Goal: Transaction & Acquisition: Purchase product/service

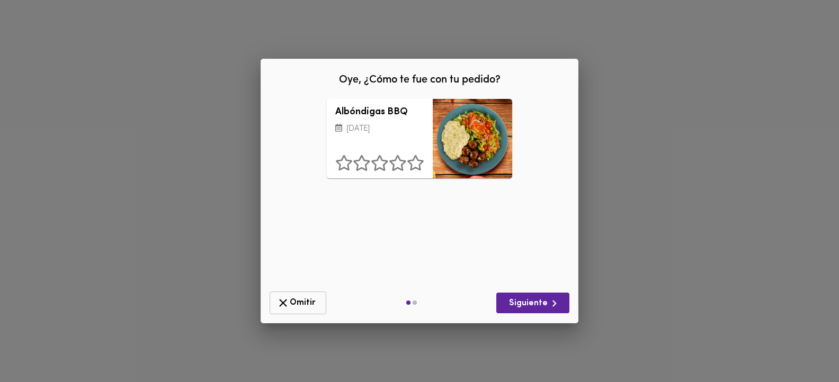
click at [301, 300] on span "Omitir" at bounding box center [297, 303] width 43 height 13
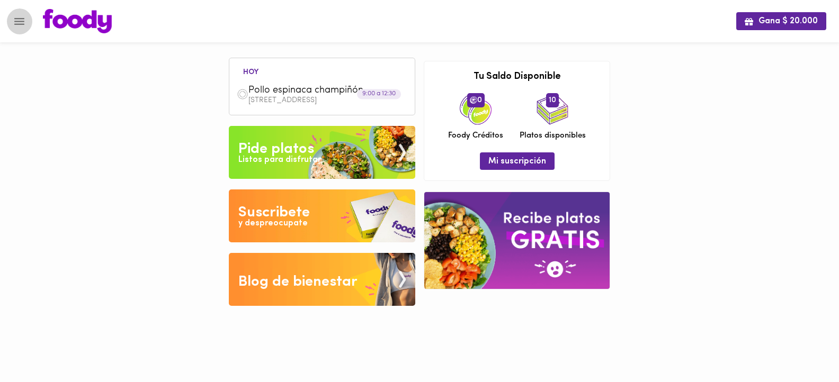
click at [19, 23] on icon "Menu" at bounding box center [19, 21] width 13 height 13
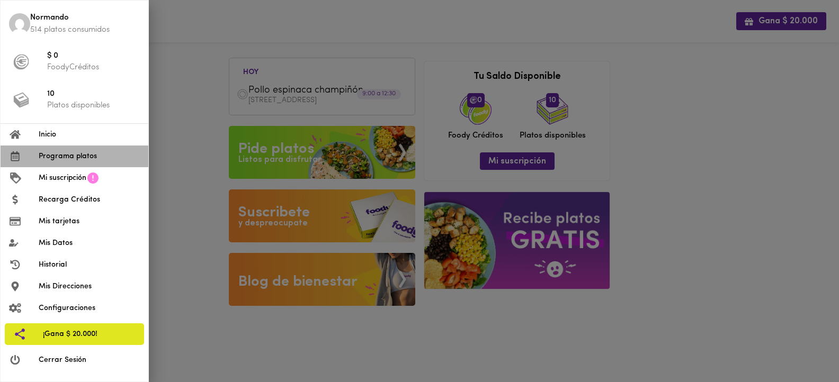
click at [66, 155] on span "Programa platos" at bounding box center [89, 156] width 101 height 11
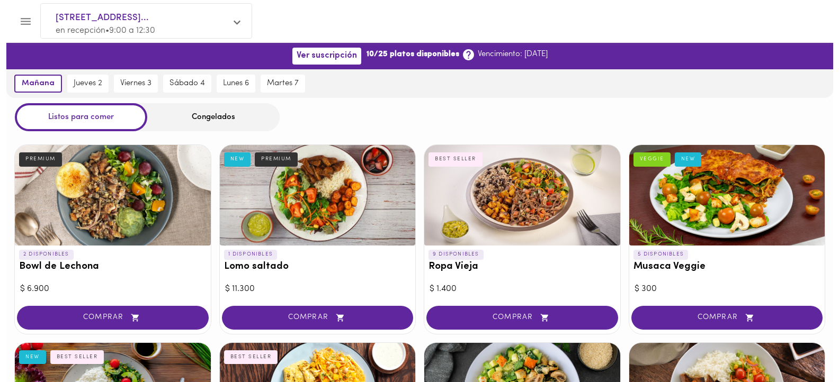
scroll to position [606, 0]
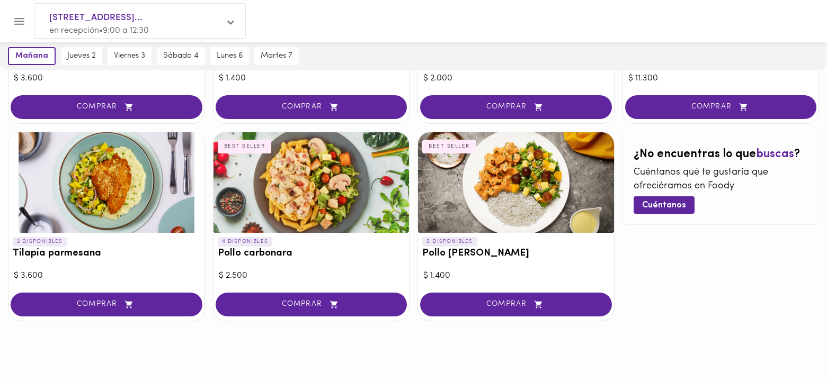
click at [114, 196] on div at bounding box center [106, 182] width 196 height 101
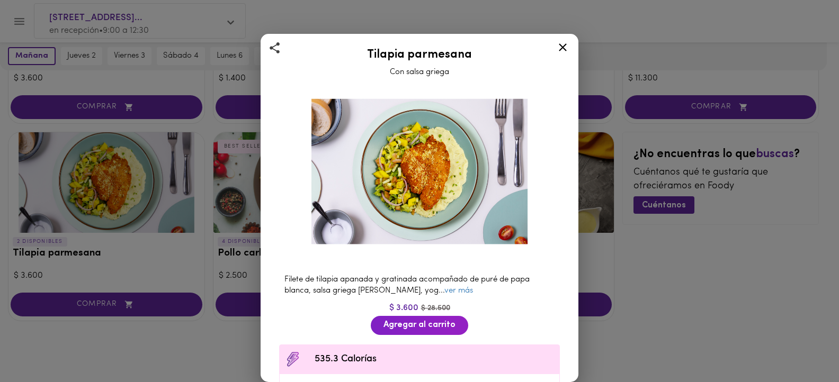
click at [107, 308] on div "Tilapia parmesana Con salsa griega Filete de tilapia apanada y gratinada acompa…" at bounding box center [419, 191] width 839 height 382
click at [105, 306] on div "Tilapia parmesana Con salsa griega Filete de tilapia apanada y gratinada acompa…" at bounding box center [419, 191] width 839 height 382
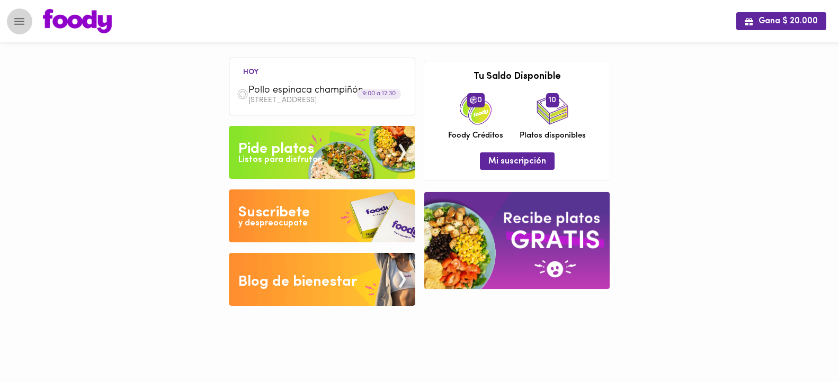
click at [17, 24] on icon "Menu" at bounding box center [19, 21] width 13 height 13
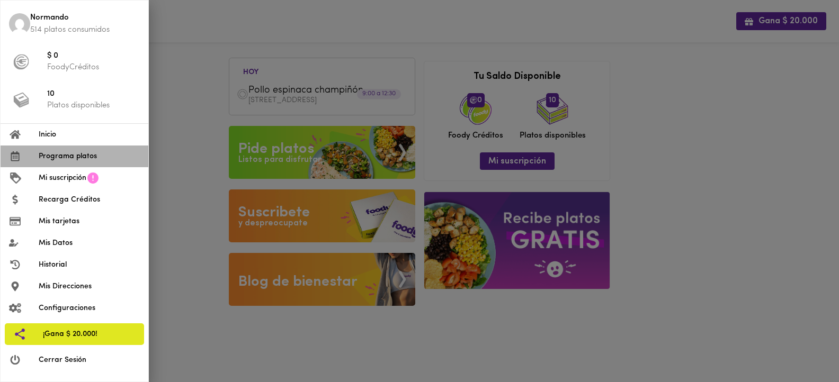
click at [62, 157] on span "Programa platos" at bounding box center [89, 156] width 101 height 11
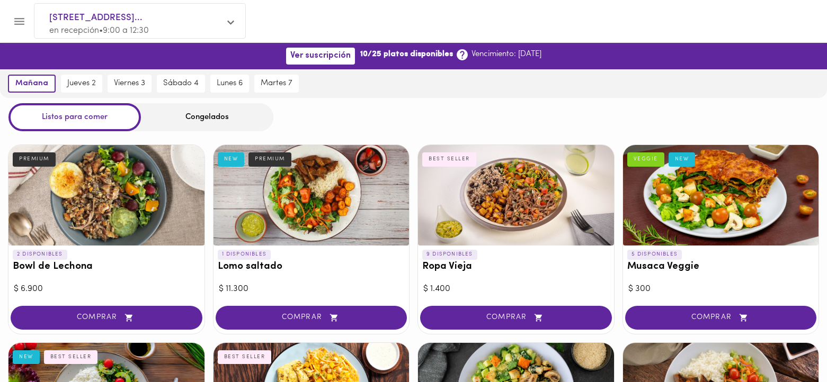
scroll to position [606, 0]
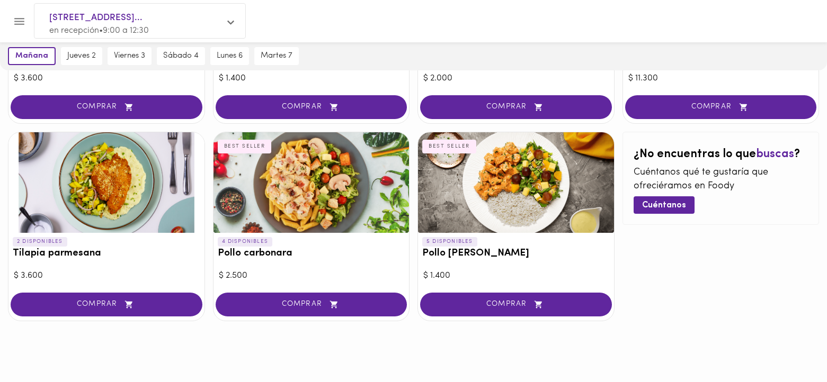
click at [111, 196] on div at bounding box center [106, 182] width 196 height 101
click at [102, 304] on div at bounding box center [413, 191] width 827 height 382
click at [104, 300] on div at bounding box center [413, 191] width 827 height 382
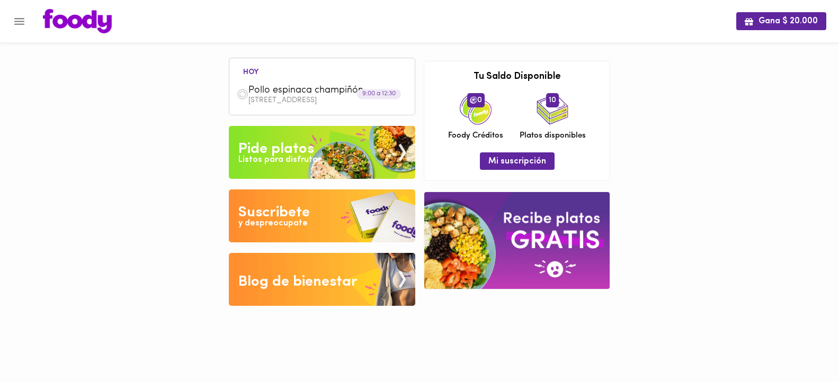
click at [17, 21] on icon "Menu" at bounding box center [19, 21] width 10 height 7
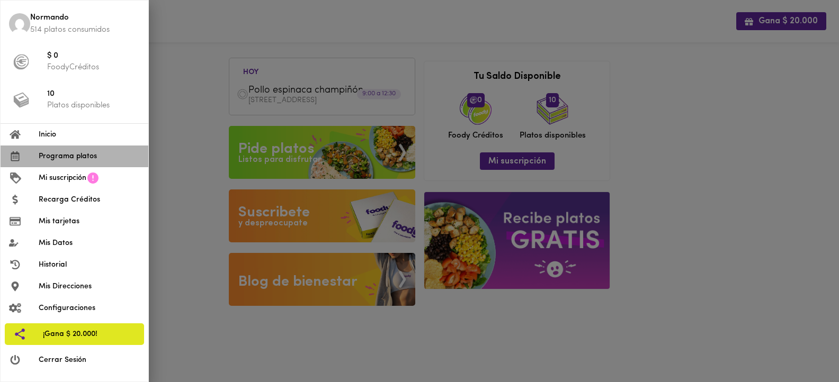
click at [50, 153] on span "Programa platos" at bounding box center [89, 156] width 101 height 11
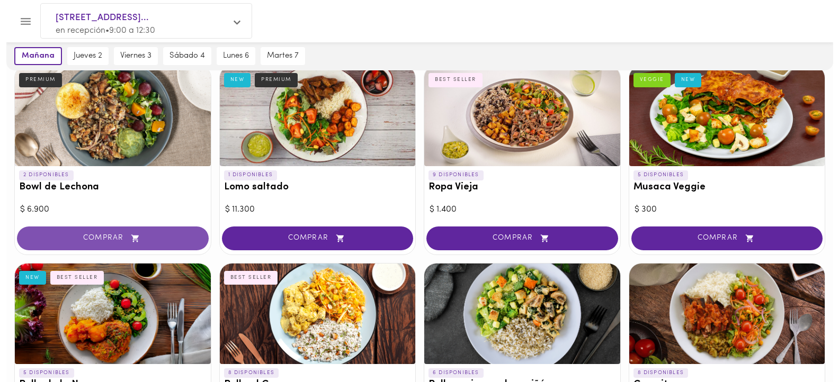
scroll to position [556, 0]
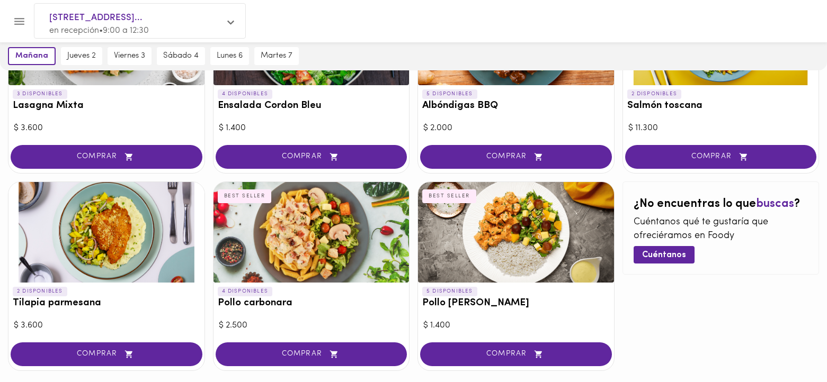
click at [83, 240] on div at bounding box center [106, 232] width 196 height 101
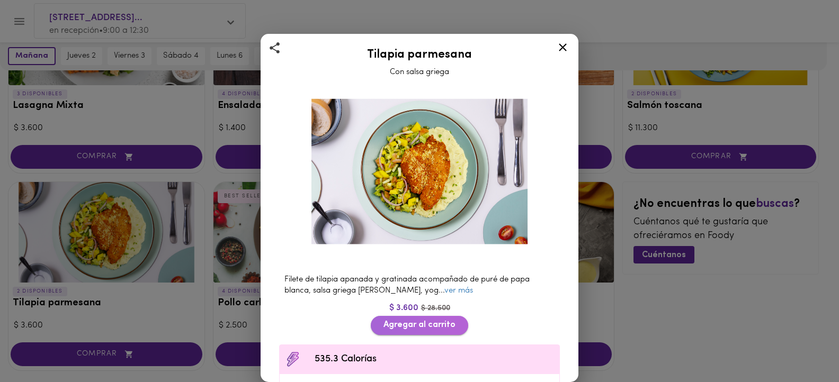
click at [394, 321] on span "Agregar al carrito" at bounding box center [419, 325] width 72 height 10
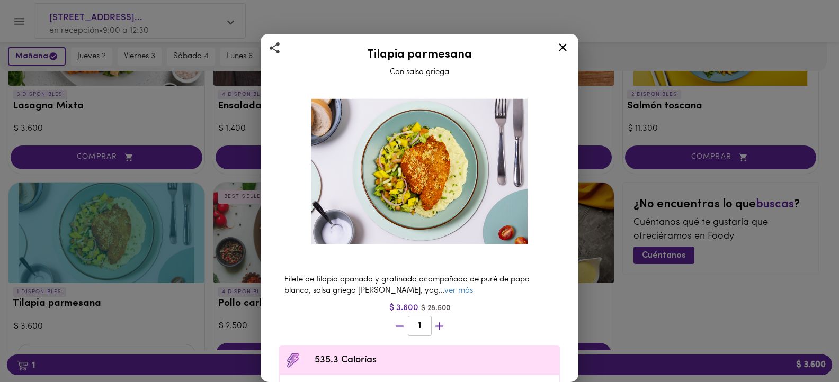
scroll to position [557, 0]
click at [221, 363] on div "Tilapia parmesana Con salsa griega Filete de tilapia apanada y gratinada acompa…" at bounding box center [419, 191] width 839 height 382
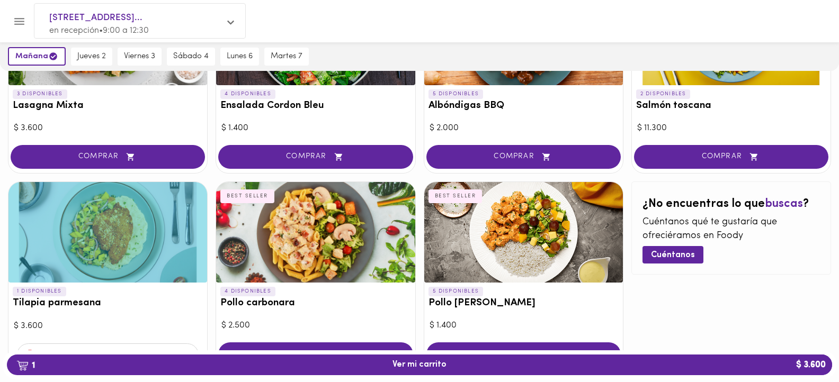
scroll to position [556, 0]
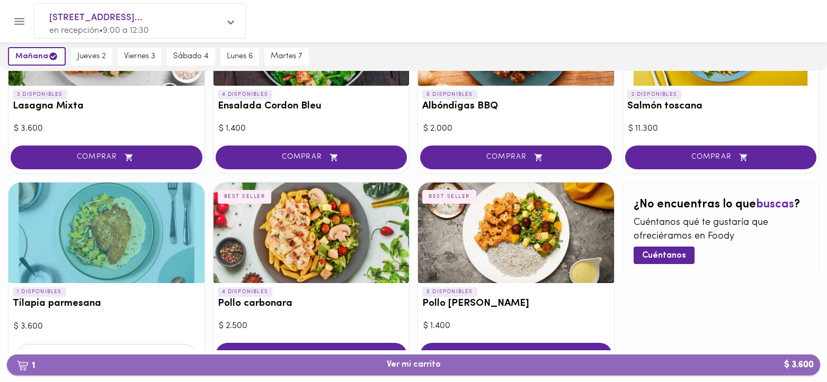
click at [406, 364] on span "1 Ver mi carrito $ 3.600" at bounding box center [414, 365] width 54 height 10
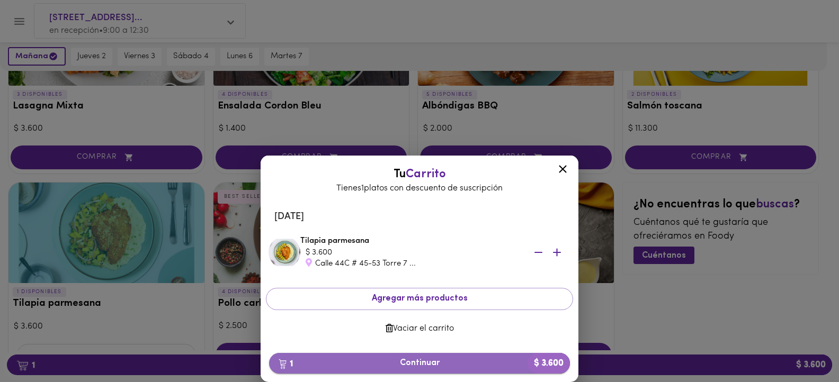
click at [426, 364] on span "1 Continuar $ 3.600" at bounding box center [419, 364] width 284 height 10
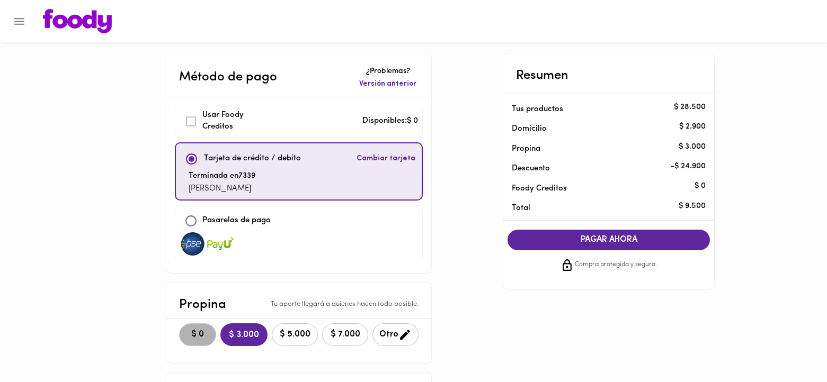
click at [194, 333] on span "$ 0" at bounding box center [197, 335] width 23 height 10
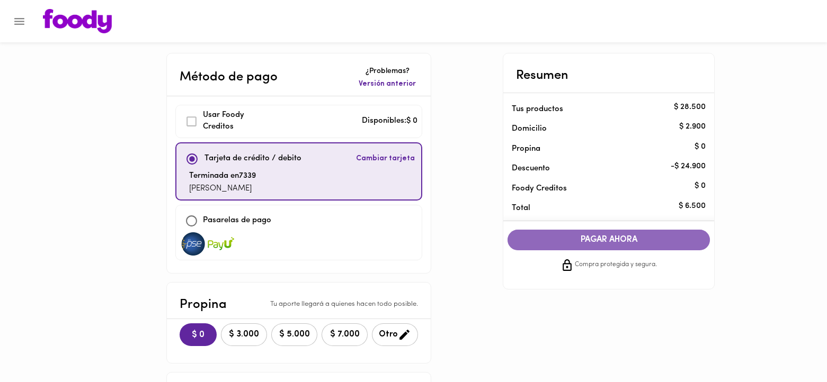
click at [613, 237] on span "PAGAR AHORA" at bounding box center [608, 240] width 181 height 10
